Goal: Book appointment/travel/reservation

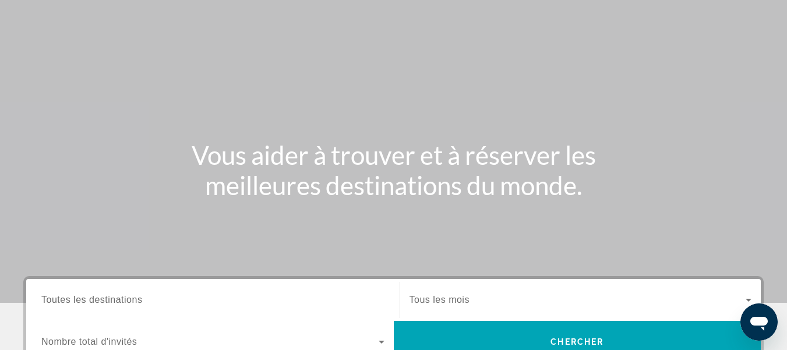
scroll to position [116, 0]
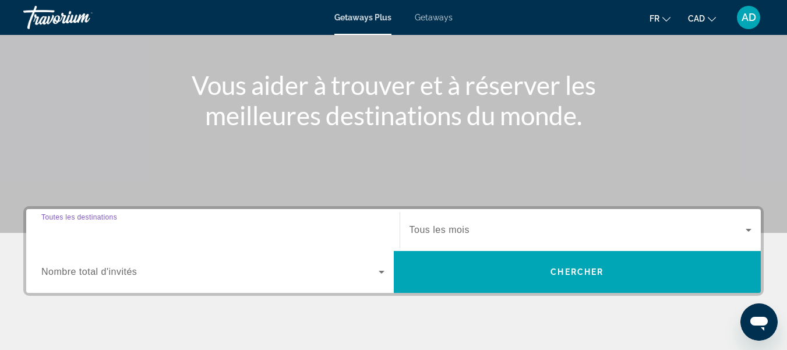
click at [271, 229] on input "Destination Toutes les destinations" at bounding box center [212, 231] width 343 height 14
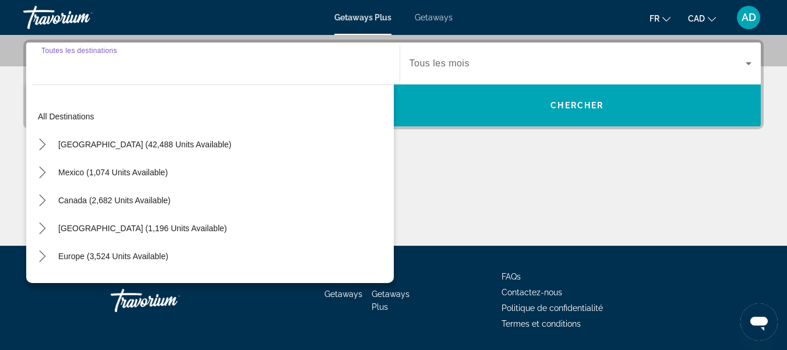
scroll to position [285, 0]
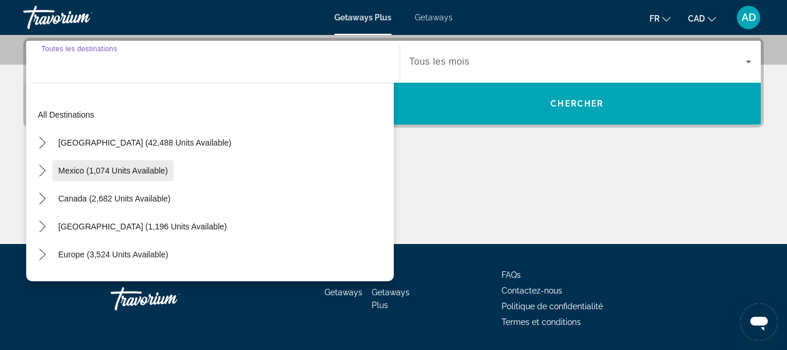
click at [79, 170] on span "Mexico (1,074 units available)" at bounding box center [112, 170] width 109 height 9
type input "**********"
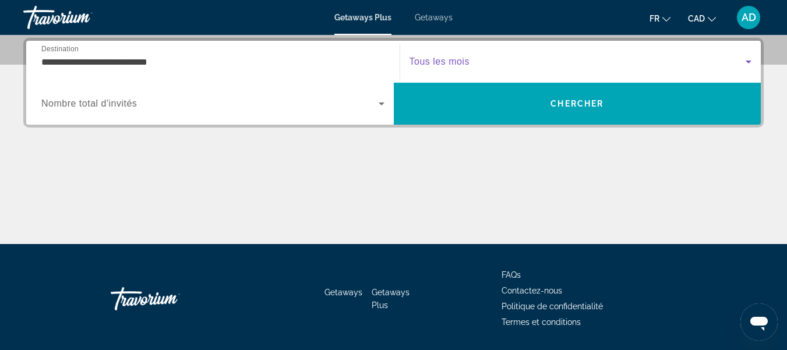
click at [746, 63] on icon "Search widget" at bounding box center [748, 62] width 14 height 14
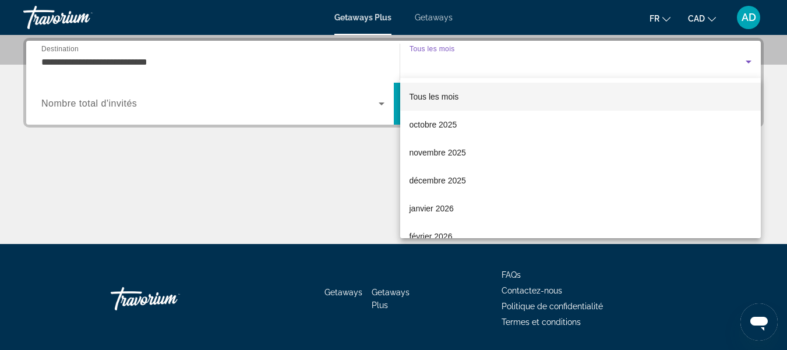
scroll to position [58, 0]
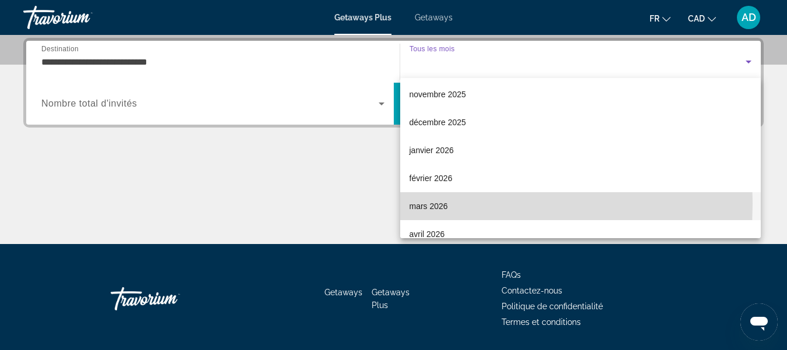
click at [419, 203] on span "mars 2026" at bounding box center [428, 206] width 38 height 14
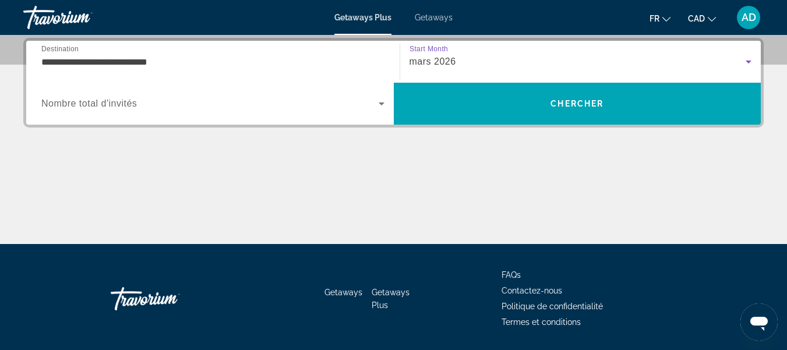
click at [383, 104] on icon "Search widget" at bounding box center [381, 104] width 14 height 14
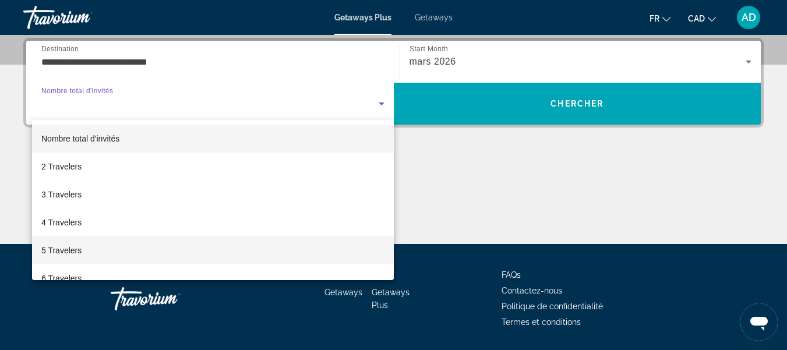
drag, startPoint x: 77, startPoint y: 243, endPoint x: 158, endPoint y: 228, distance: 82.4
click at [77, 243] on mat-option "5 Travelers" at bounding box center [213, 250] width 362 height 28
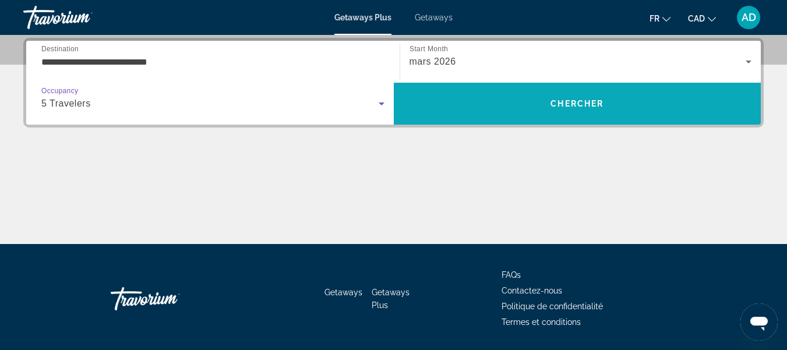
click at [565, 107] on span "Chercher" at bounding box center [576, 103] width 53 height 9
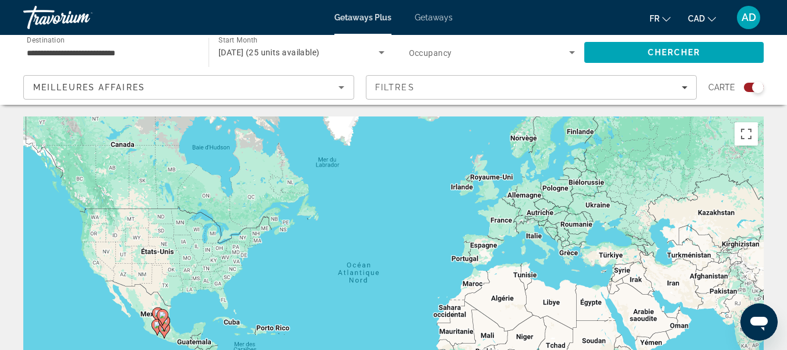
click at [137, 53] on input "**********" at bounding box center [110, 53] width 167 height 14
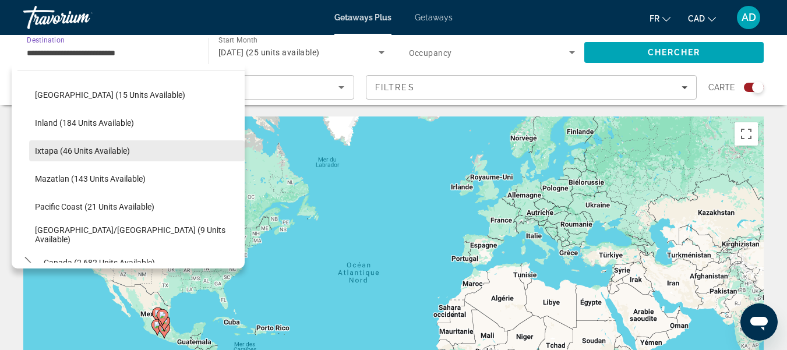
scroll to position [233, 0]
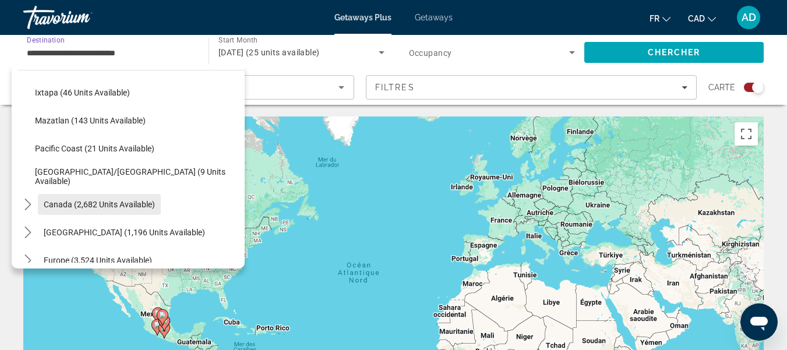
click at [133, 206] on span "Canada (2,682 units available)" at bounding box center [99, 204] width 111 height 9
type input "**********"
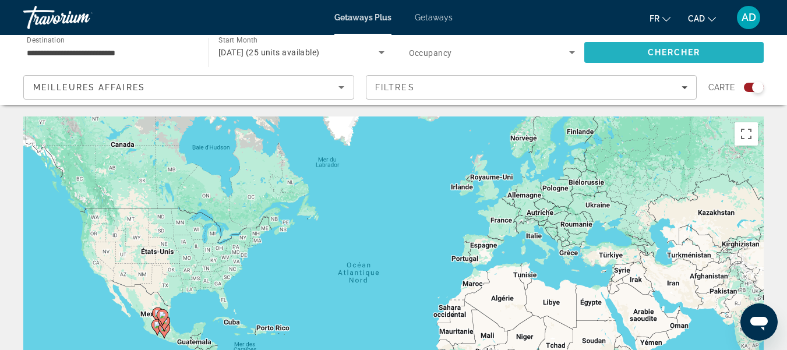
click at [657, 50] on span "Chercher" at bounding box center [673, 52] width 53 height 9
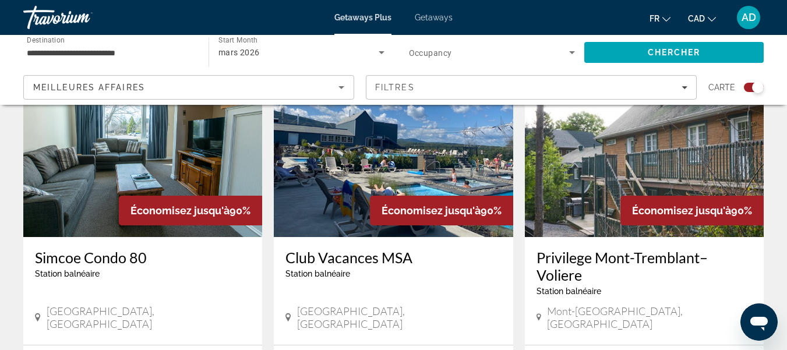
scroll to position [873, 0]
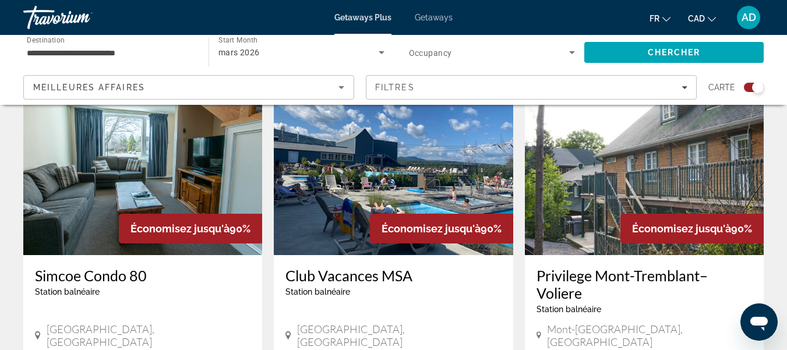
click at [664, 160] on img "Main content" at bounding box center [644, 162] width 239 height 186
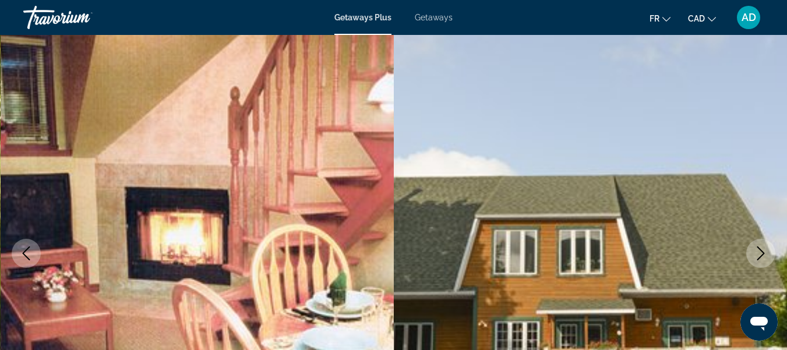
scroll to position [116, 0]
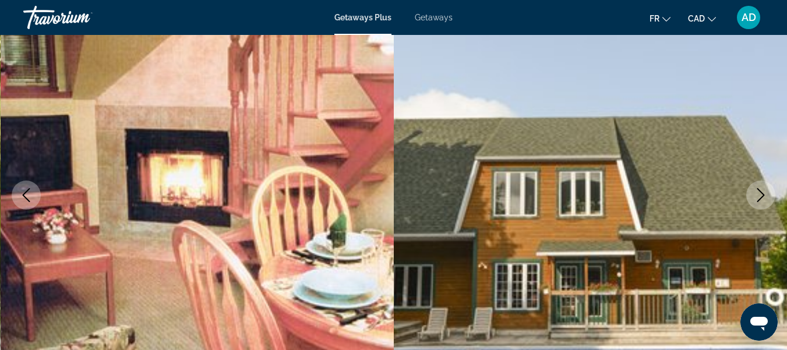
click at [757, 194] on icon "Next image" at bounding box center [760, 195] width 14 height 14
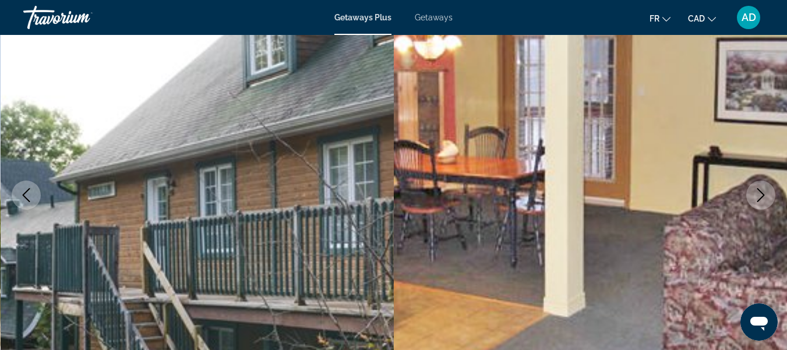
click at [751, 201] on button "Next image" at bounding box center [760, 194] width 29 height 29
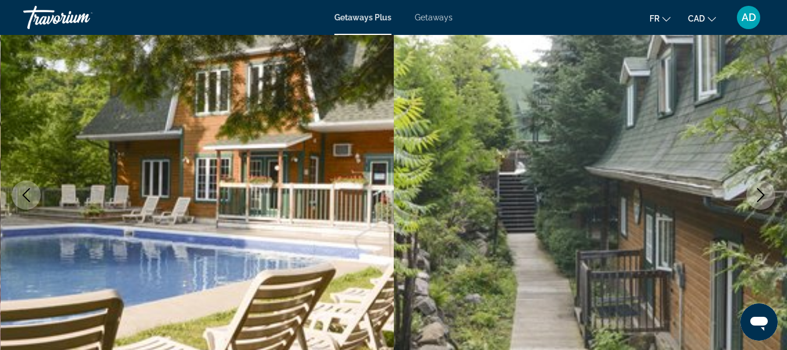
click at [751, 201] on button "Next image" at bounding box center [760, 194] width 29 height 29
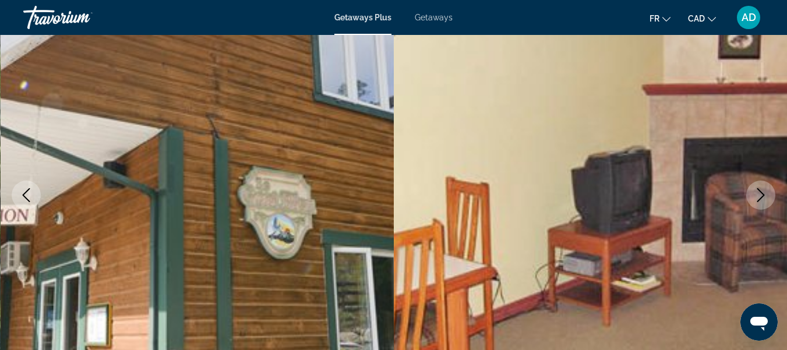
click at [751, 201] on button "Next image" at bounding box center [760, 194] width 29 height 29
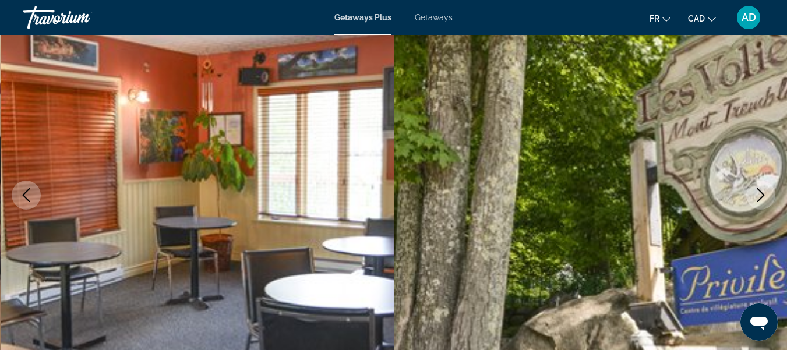
click at [751, 201] on button "Next image" at bounding box center [760, 194] width 29 height 29
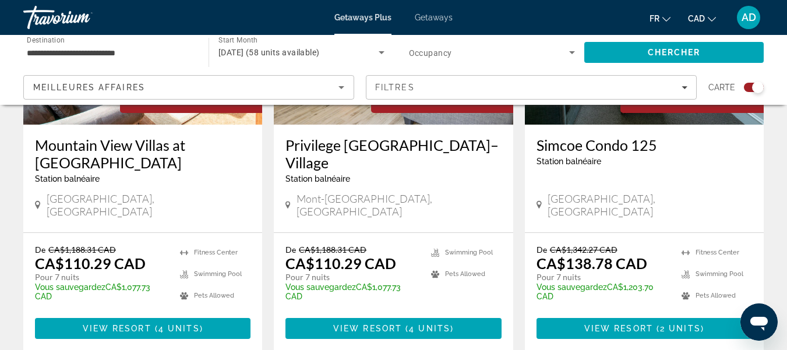
scroll to position [447, 0]
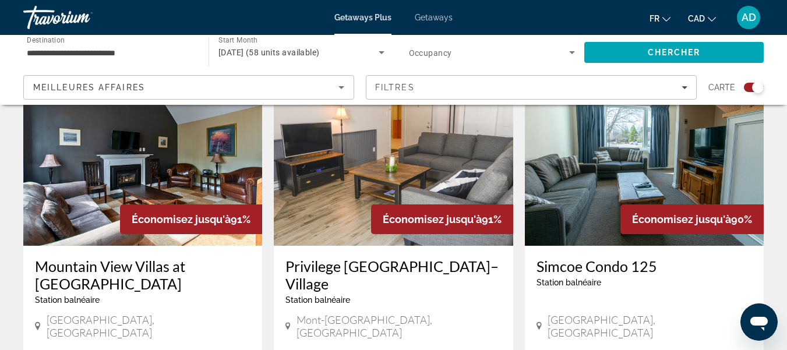
click at [373, 159] on img "Main content" at bounding box center [393, 152] width 239 height 186
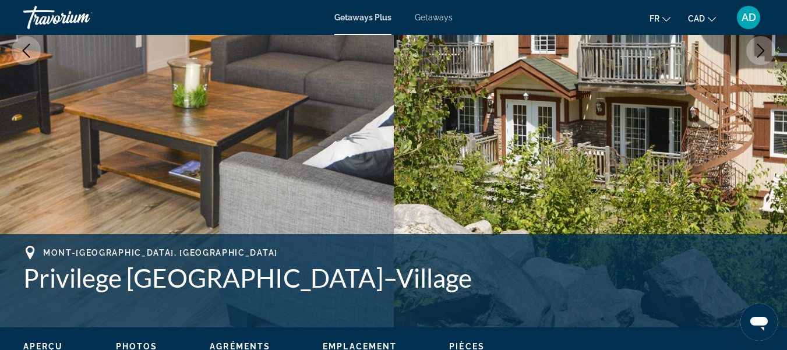
scroll to position [233, 0]
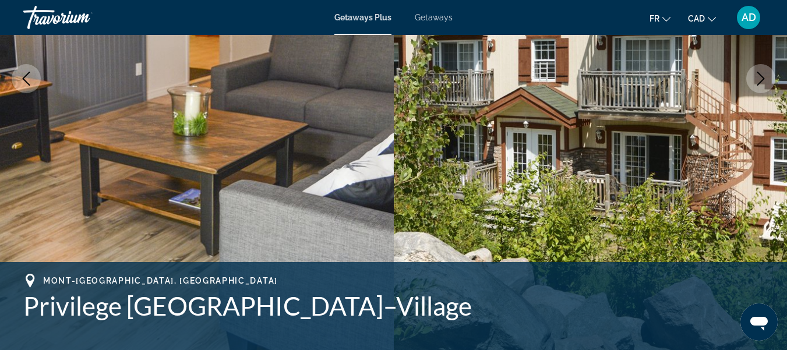
click at [765, 74] on icon "Next image" at bounding box center [760, 79] width 14 height 14
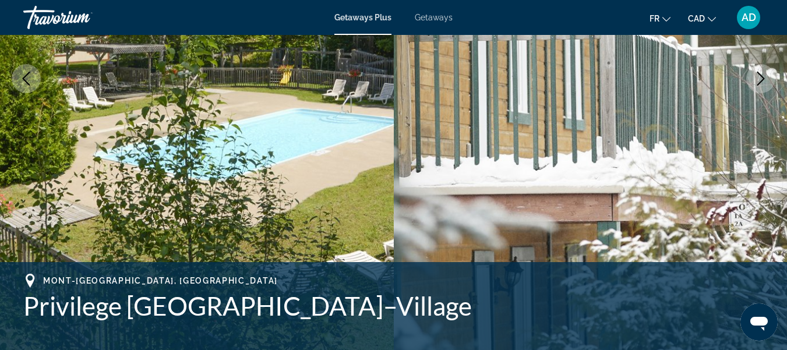
click at [765, 74] on icon "Next image" at bounding box center [760, 79] width 14 height 14
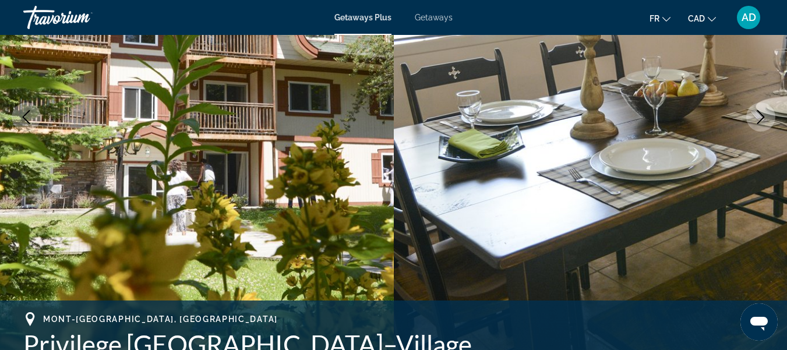
scroll to position [175, 0]
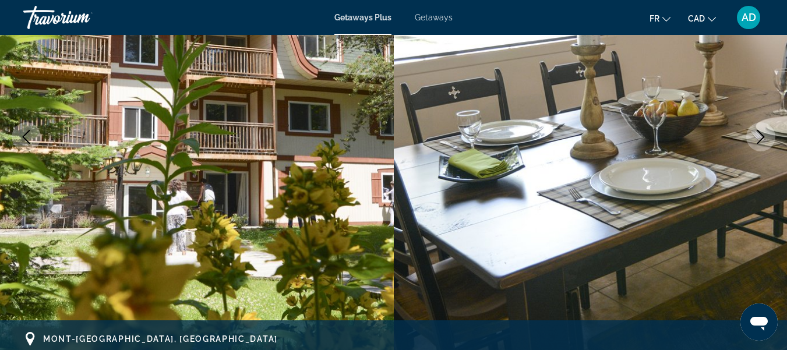
click at [755, 132] on icon "Next image" at bounding box center [760, 137] width 14 height 14
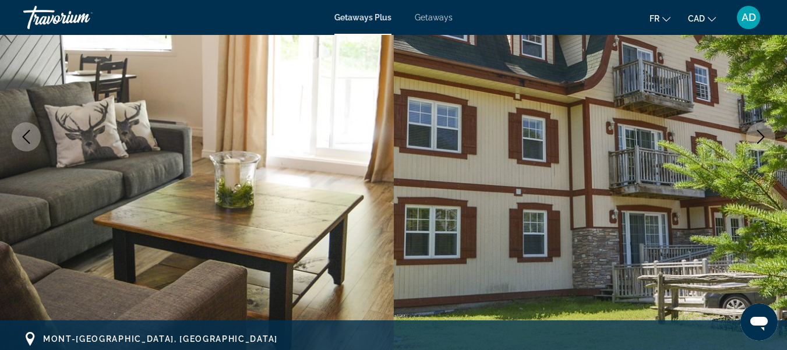
click at [755, 132] on icon "Next image" at bounding box center [760, 137] width 14 height 14
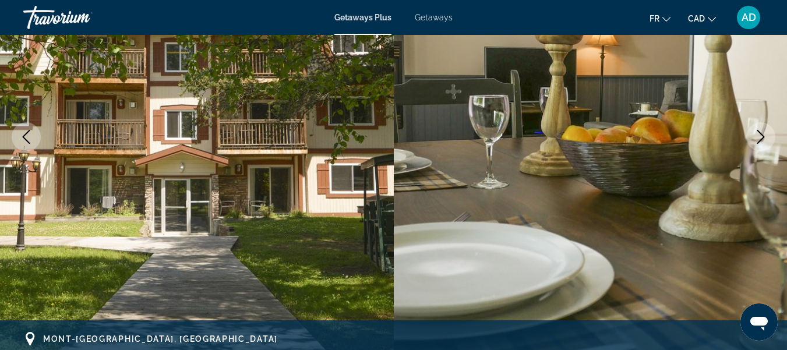
click at [755, 132] on icon "Next image" at bounding box center [760, 137] width 14 height 14
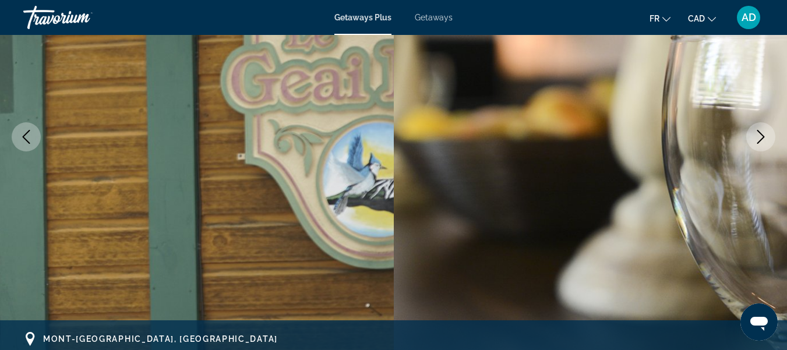
click at [755, 132] on icon "Next image" at bounding box center [760, 137] width 14 height 14
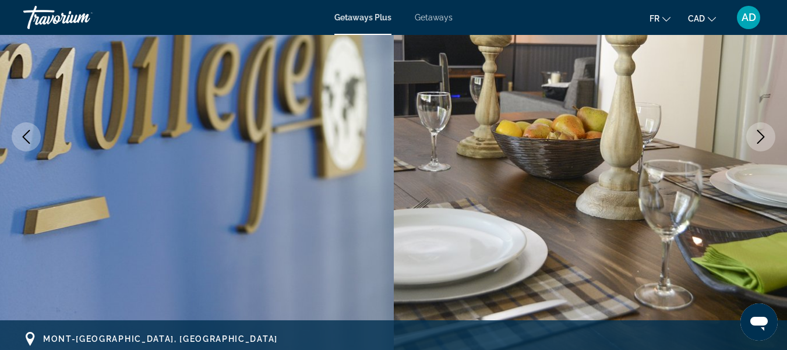
click at [755, 132] on icon "Next image" at bounding box center [760, 137] width 14 height 14
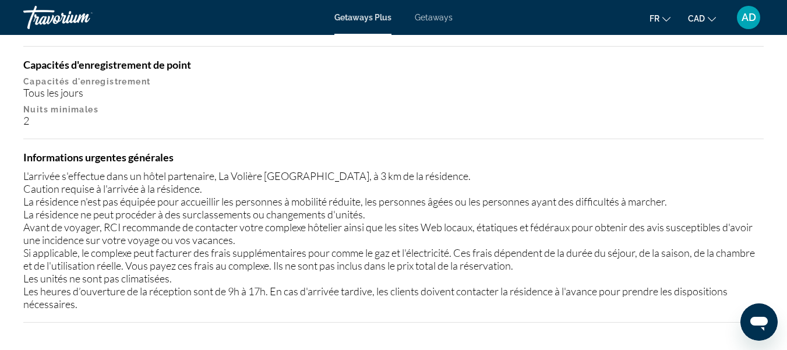
scroll to position [1450, 0]
